Goal: Task Accomplishment & Management: Complete application form

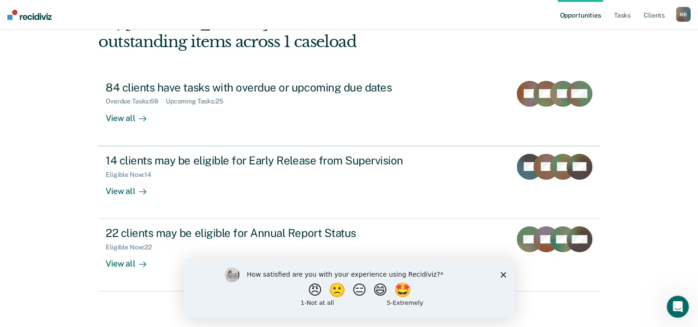
scroll to position [65, 0]
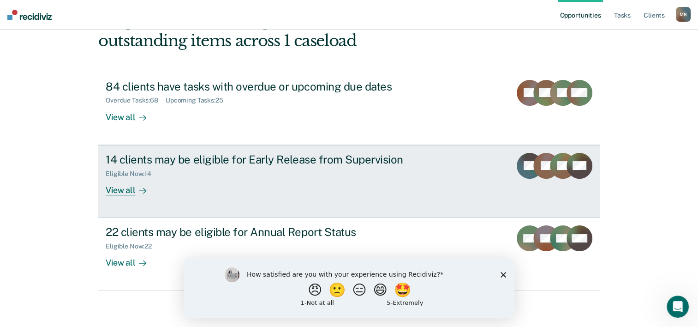
click at [127, 192] on div "View all" at bounding box center [132, 186] width 52 height 18
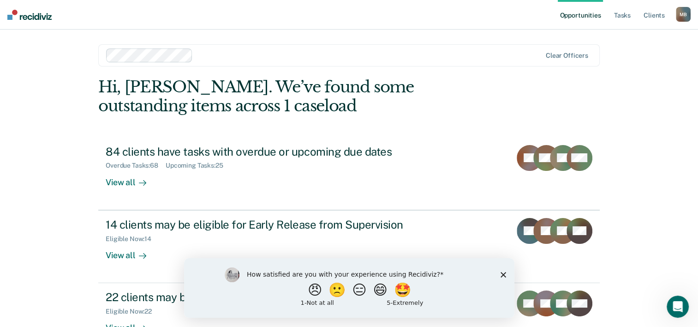
scroll to position [65, 0]
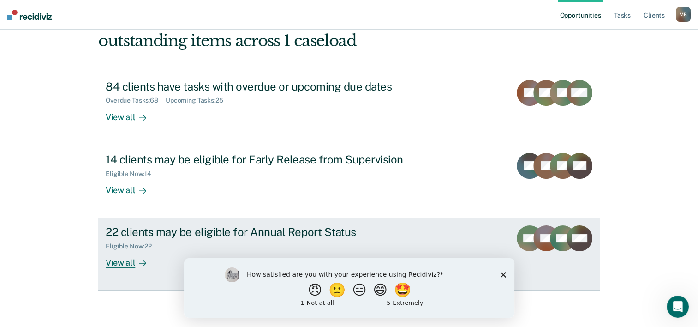
click at [113, 264] on div "View all" at bounding box center [132, 259] width 52 height 18
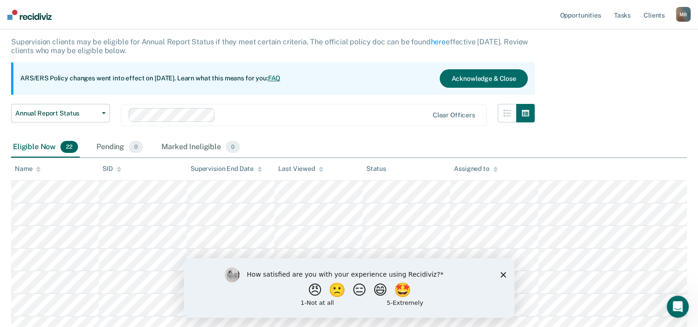
scroll to position [92, 0]
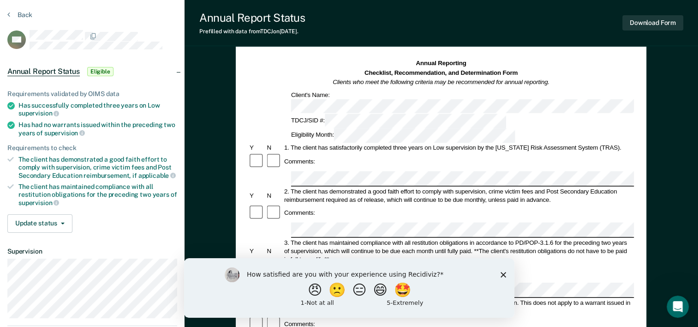
scroll to position [46, 0]
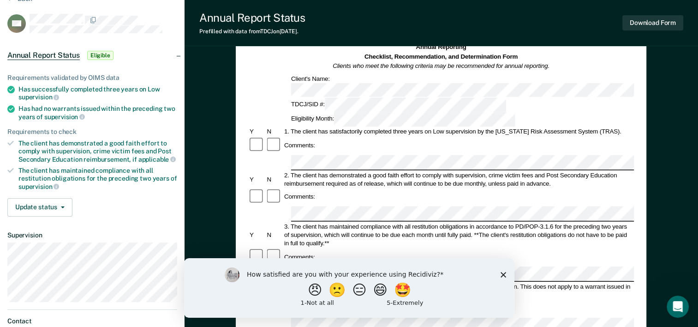
click at [661, 138] on div "Annual Reporting Checklist, Recommendation, and Determination Form Clients who …" at bounding box center [442, 324] width 514 height 627
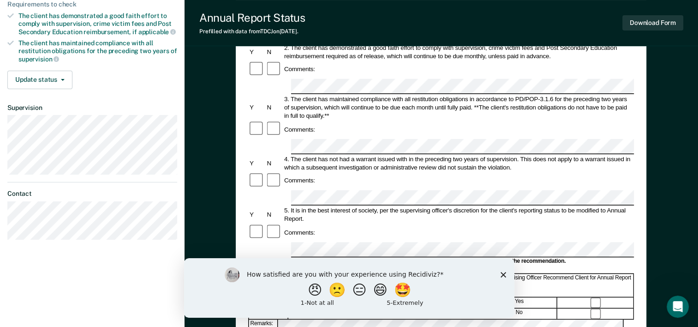
scroll to position [172, 0]
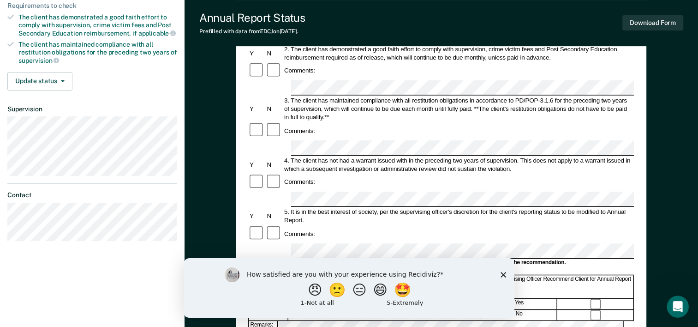
click at [503, 275] on polygon "Close survey" at bounding box center [503, 274] width 6 height 6
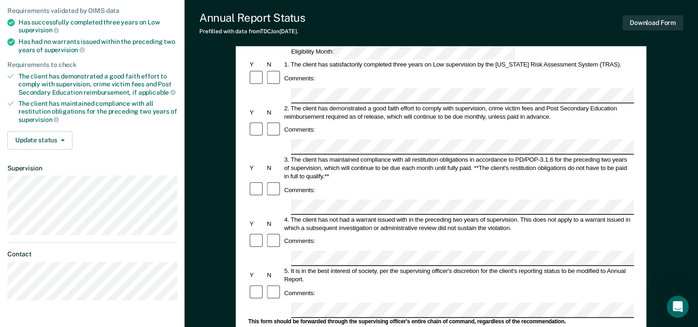
scroll to position [34, 0]
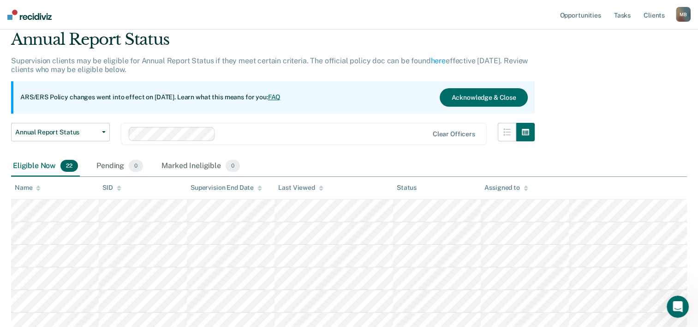
scroll to position [92, 0]
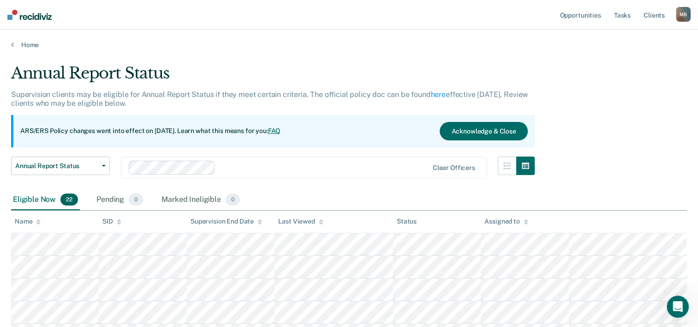
scroll to position [92, 0]
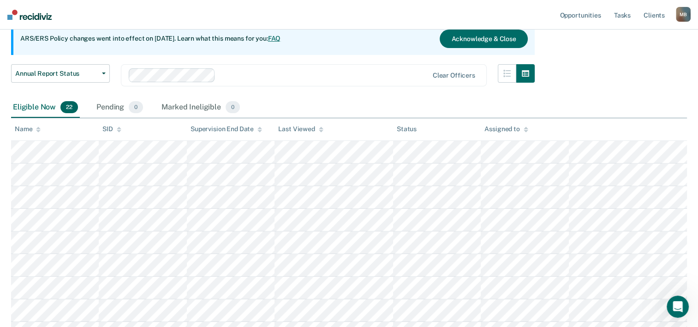
scroll to position [65, 0]
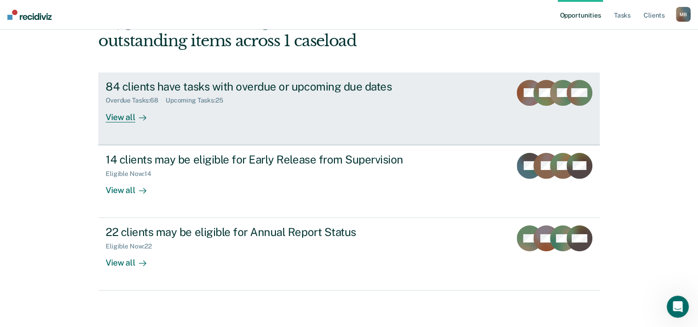
click at [109, 116] on div "View all" at bounding box center [132, 113] width 52 height 18
